Goal: Check status: Check status

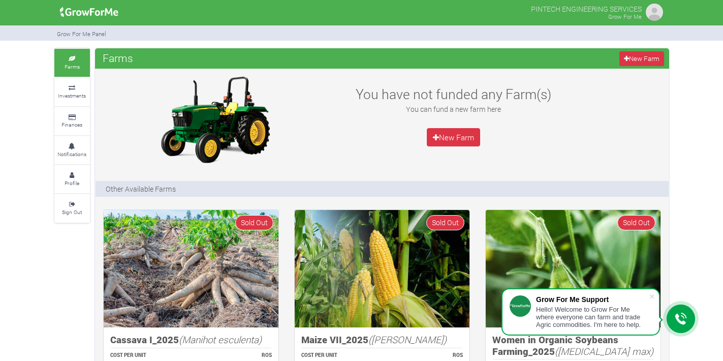
click at [88, 15] on img at bounding box center [89, 12] width 66 height 20
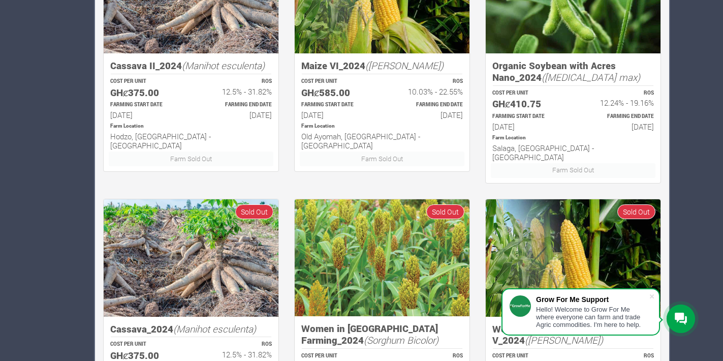
scroll to position [642, 0]
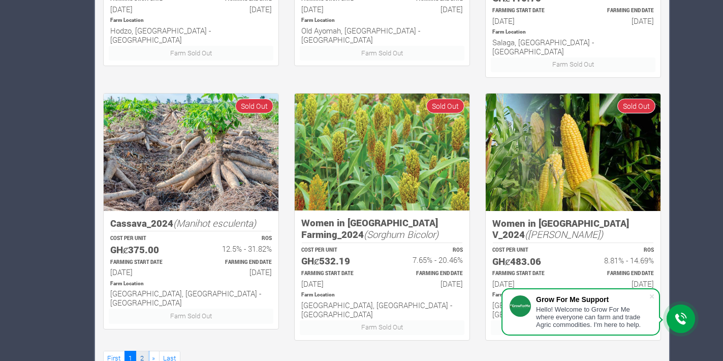
click at [142, 350] on link "2" at bounding box center [142, 357] width 12 height 15
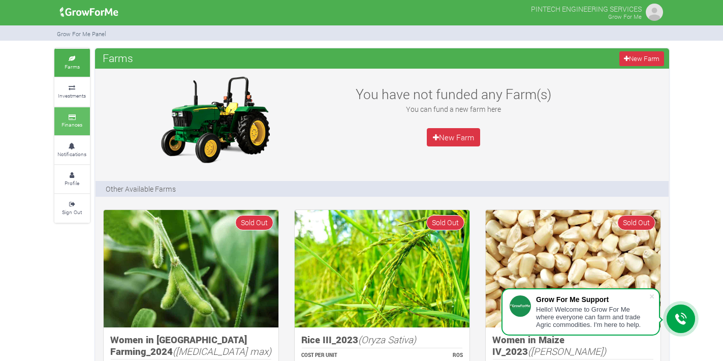
click at [62, 115] on icon at bounding box center [72, 117] width 30 height 5
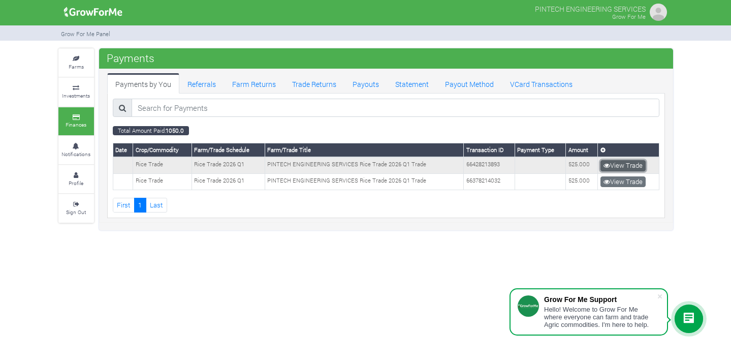
click at [612, 167] on link "View Trade" at bounding box center [622, 165] width 45 height 11
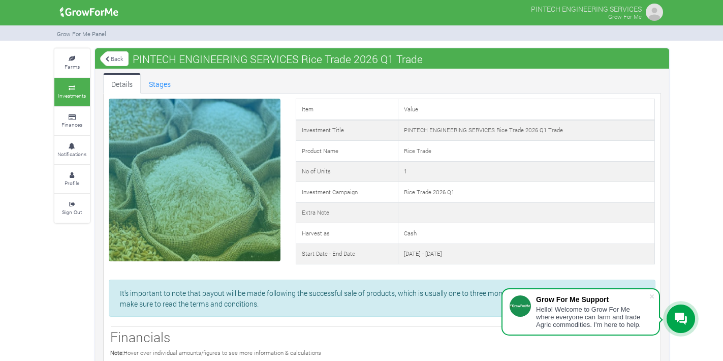
click at [85, 9] on img at bounding box center [89, 12] width 66 height 20
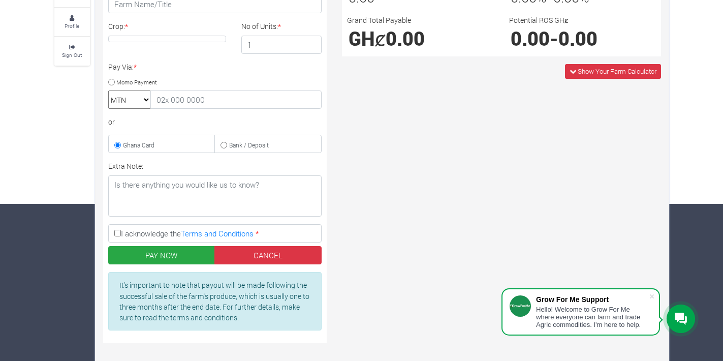
scroll to position [149, 0]
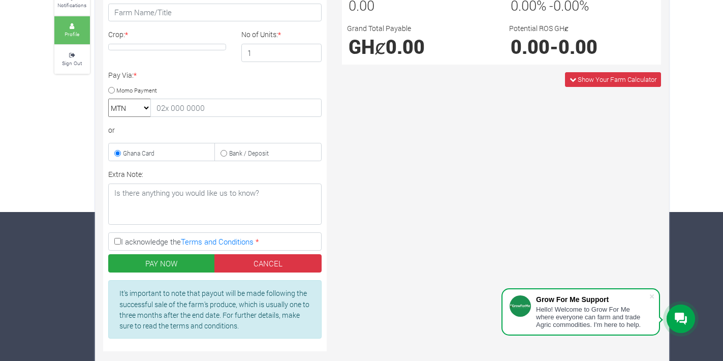
click at [79, 20] on link "Profile" at bounding box center [72, 30] width 36 height 28
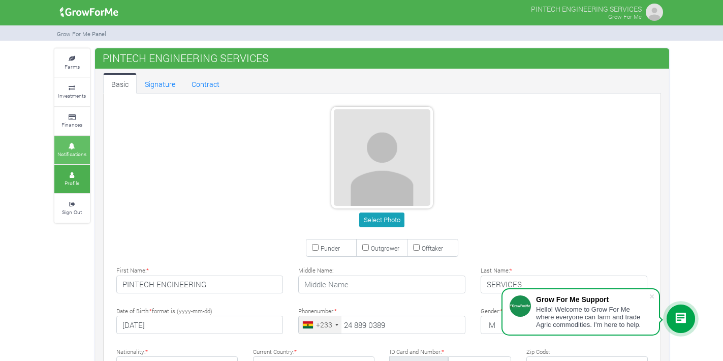
click at [66, 144] on icon at bounding box center [72, 146] width 30 height 5
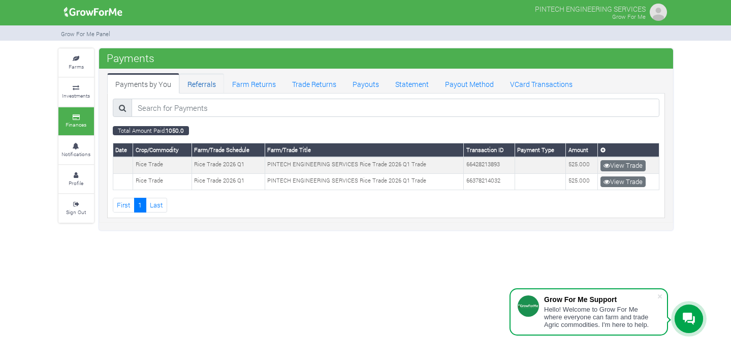
click at [201, 82] on link "Referrals" at bounding box center [201, 83] width 45 height 20
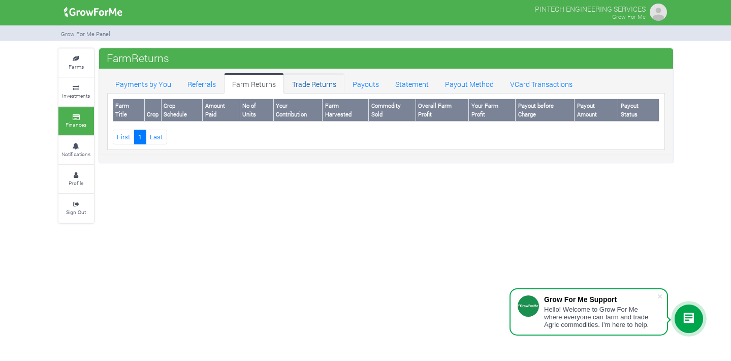
click at [308, 85] on link "Trade Returns" at bounding box center [314, 83] width 60 height 20
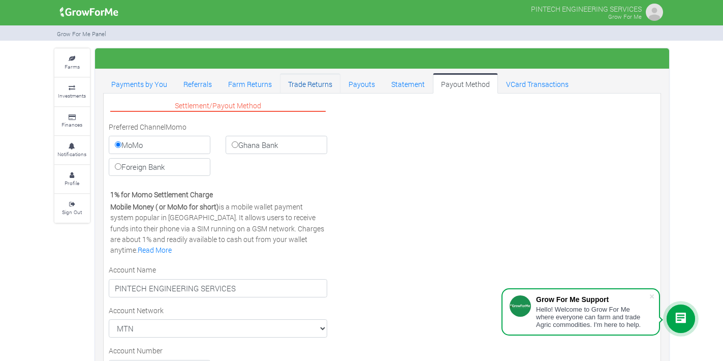
click at [294, 85] on link "Trade Returns" at bounding box center [310, 83] width 60 height 20
